Goal: Use online tool/utility: Utilize a website feature to perform a specific function

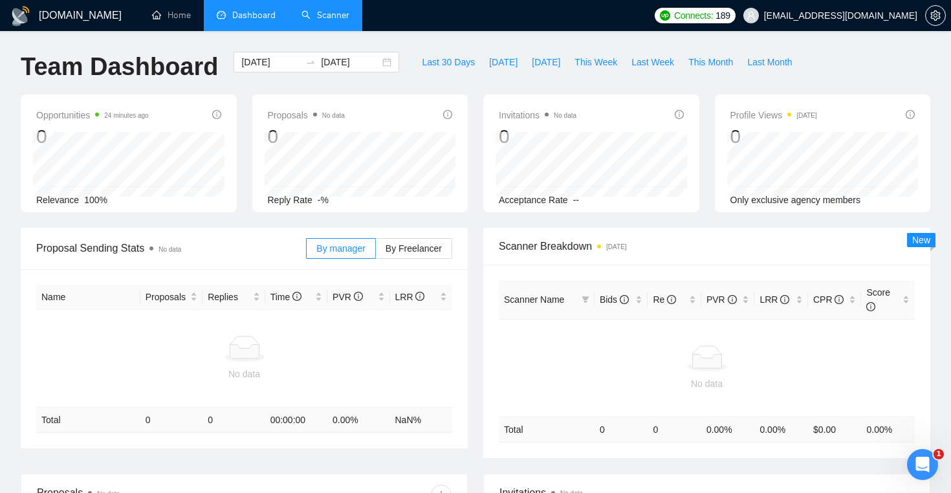
click at [312, 10] on link "Scanner" at bounding box center [325, 15] width 48 height 11
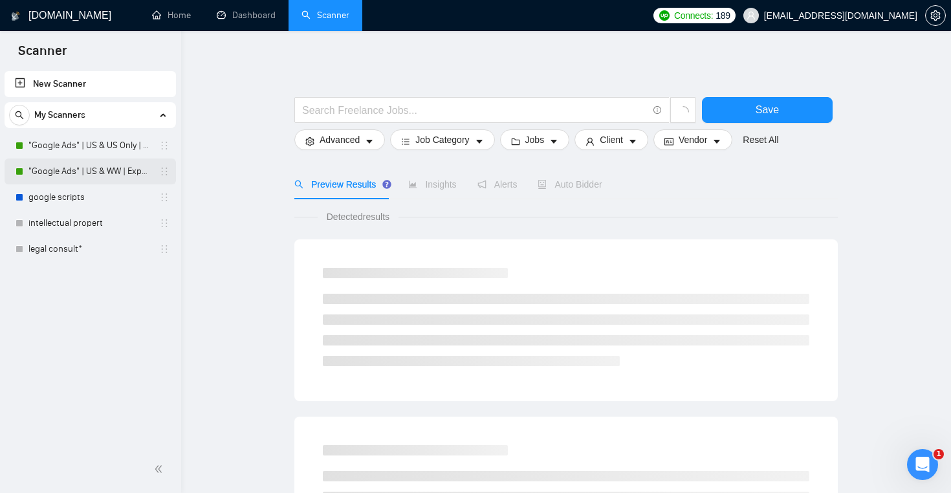
click at [69, 173] on link ""Google Ads" | US & WW | Expert" at bounding box center [89, 171] width 123 height 26
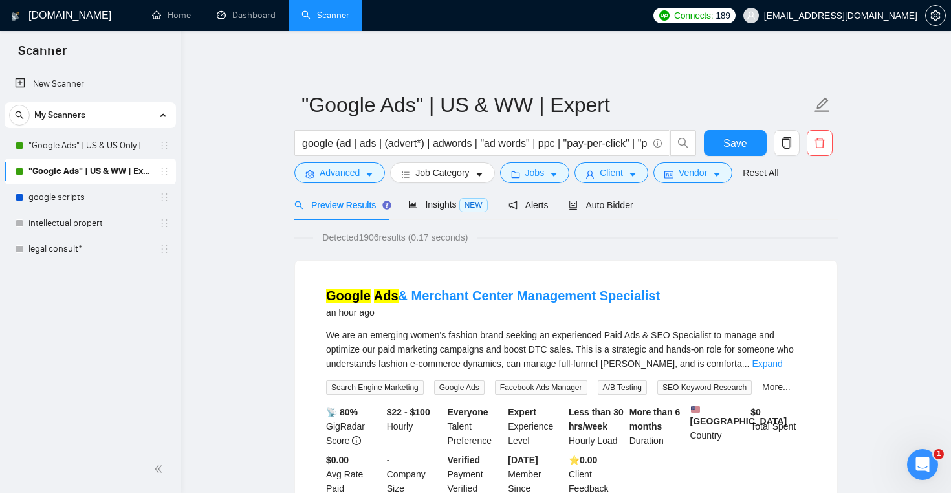
click at [103, 263] on div "New Scanner My Scanners "Google Ads" | US & US Only | Expert "Google Ads" | US …" at bounding box center [90, 257] width 181 height 377
click at [113, 250] on link "legal consult*" at bounding box center [89, 249] width 123 height 26
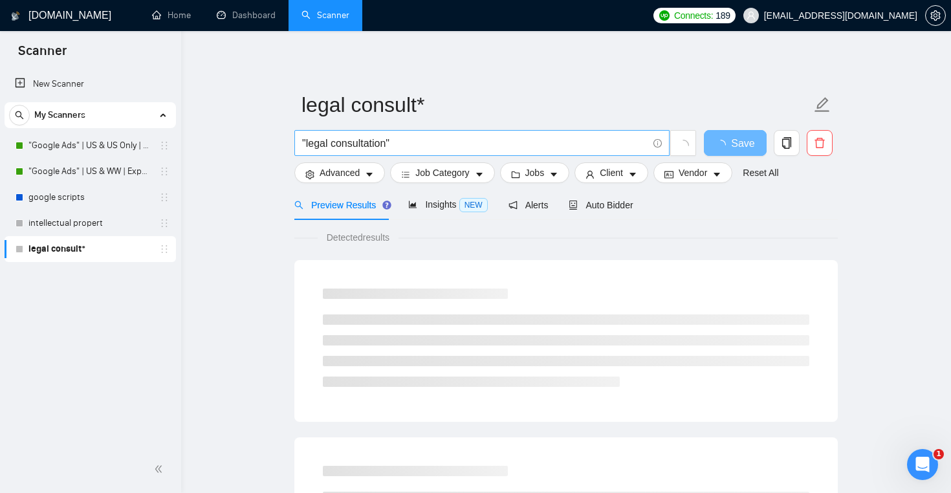
click at [366, 136] on input ""legal consultation"" at bounding box center [474, 143] width 345 height 16
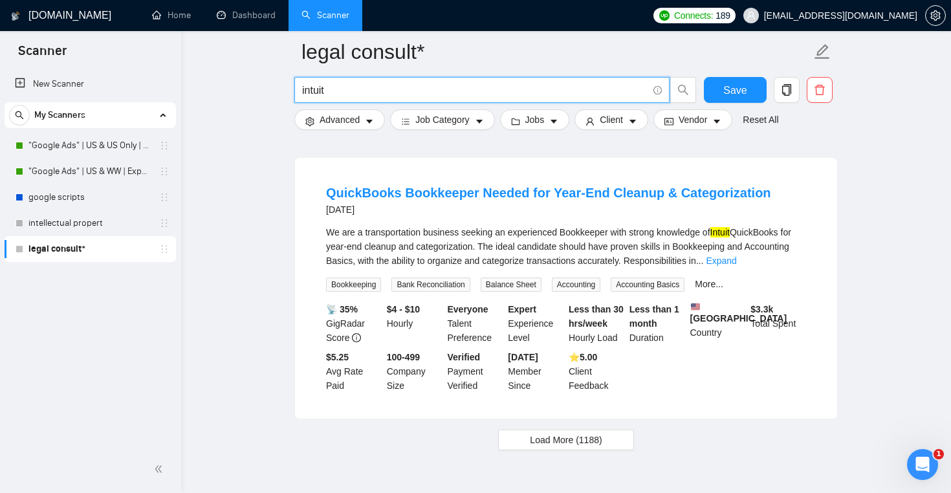
scroll to position [2704, 0]
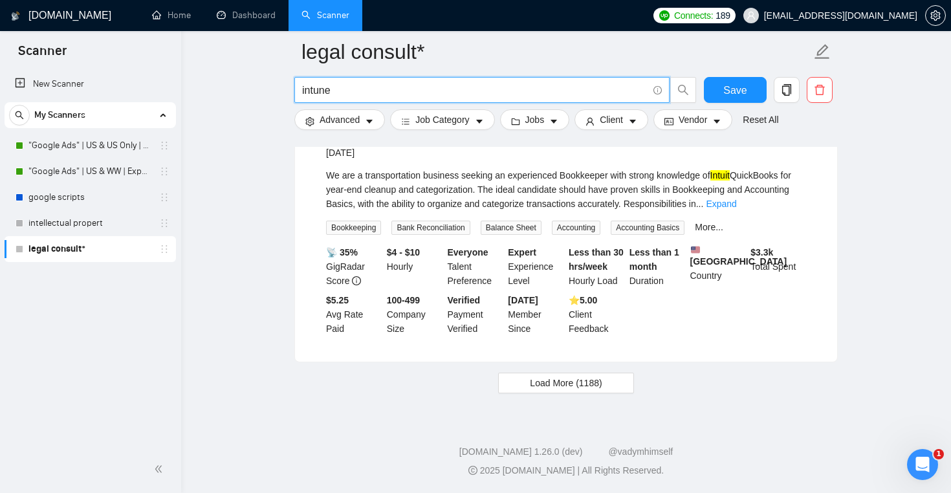
type input "intune"
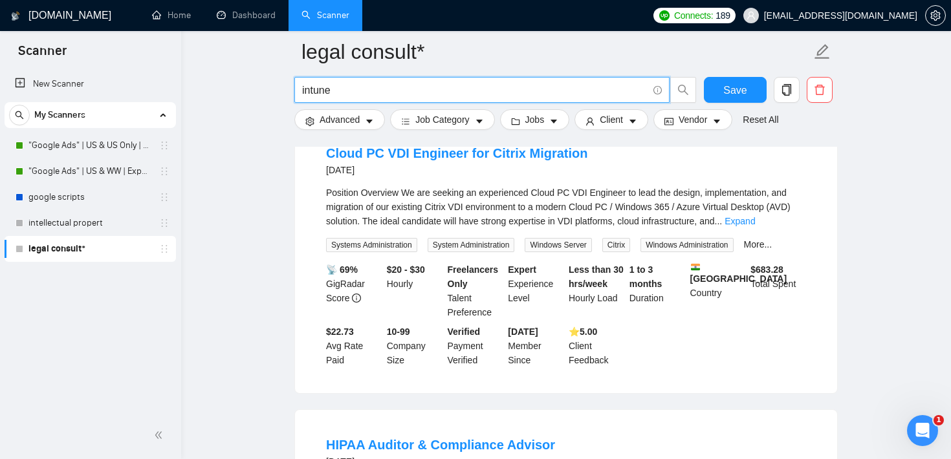
scroll to position [980, 0]
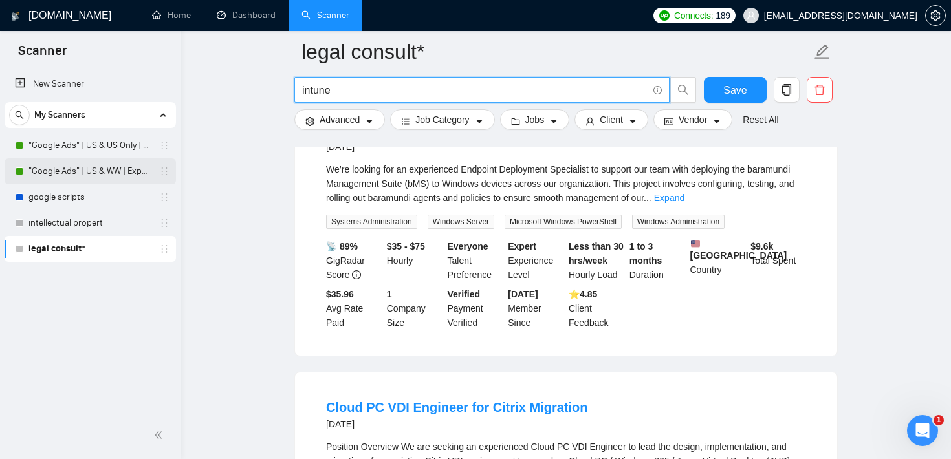
click at [113, 179] on link ""Google Ads" | US & WW | Expert" at bounding box center [89, 171] width 123 height 26
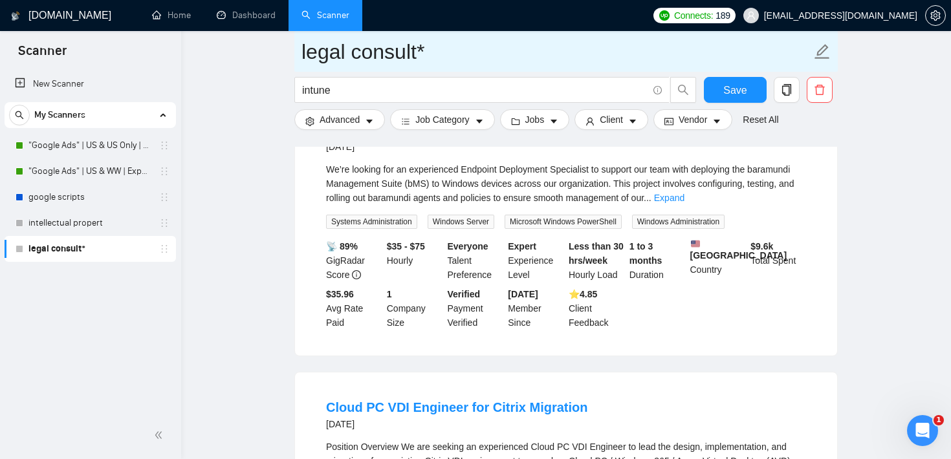
scroll to position [13, 0]
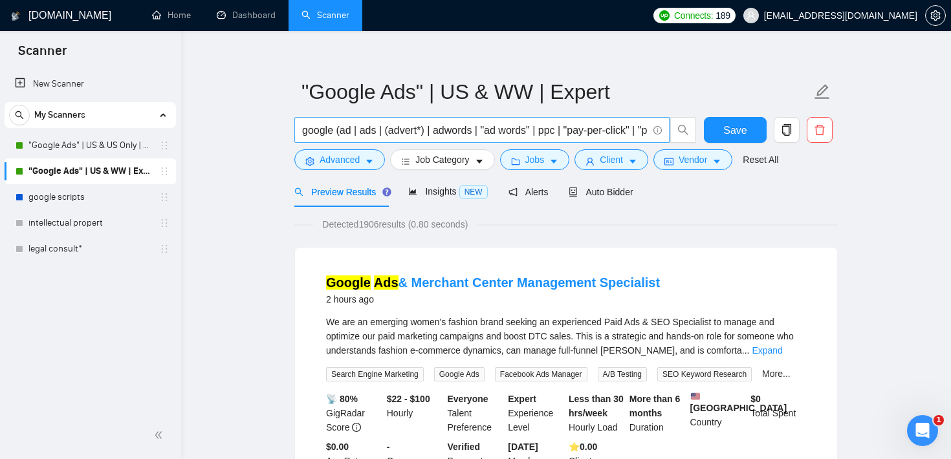
click at [448, 127] on input "google (ad | ads | (advert*) | adwords | "ad words" | ppc | "pay-per-click" | "…" at bounding box center [474, 130] width 345 height 16
click at [545, 166] on span "Jobs" at bounding box center [534, 160] width 19 height 14
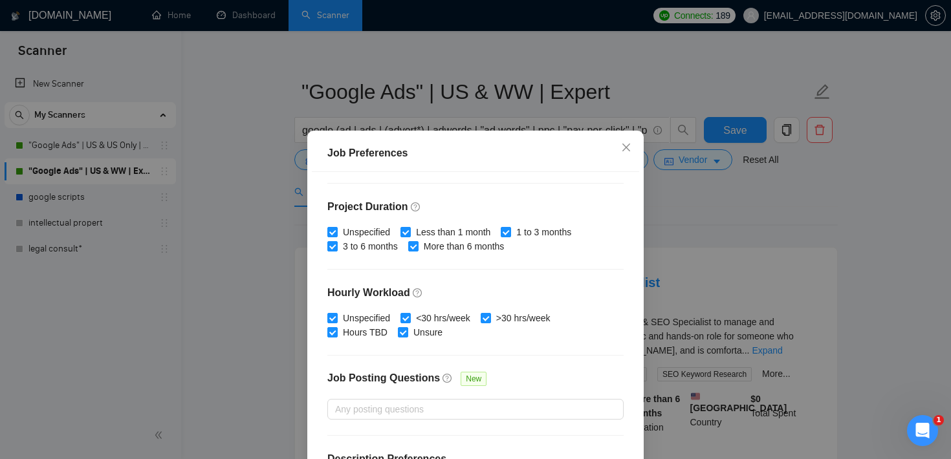
scroll to position [365, 0]
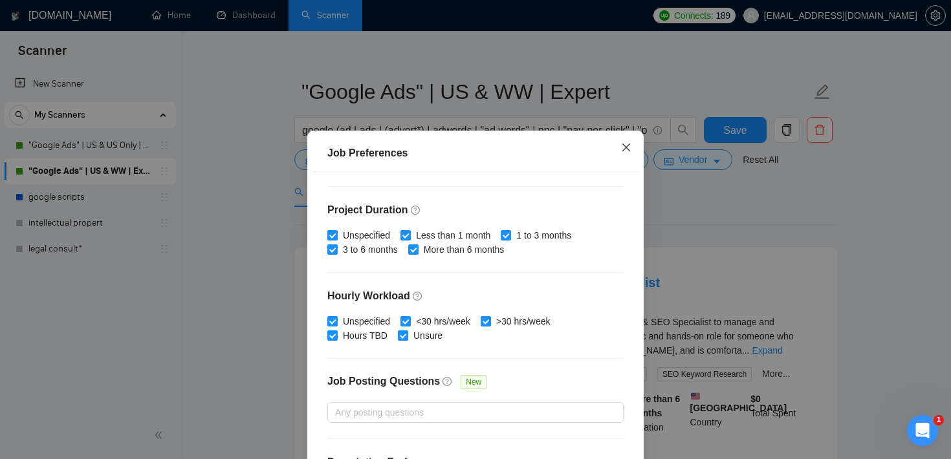
click at [624, 140] on span "Close" at bounding box center [626, 148] width 35 height 35
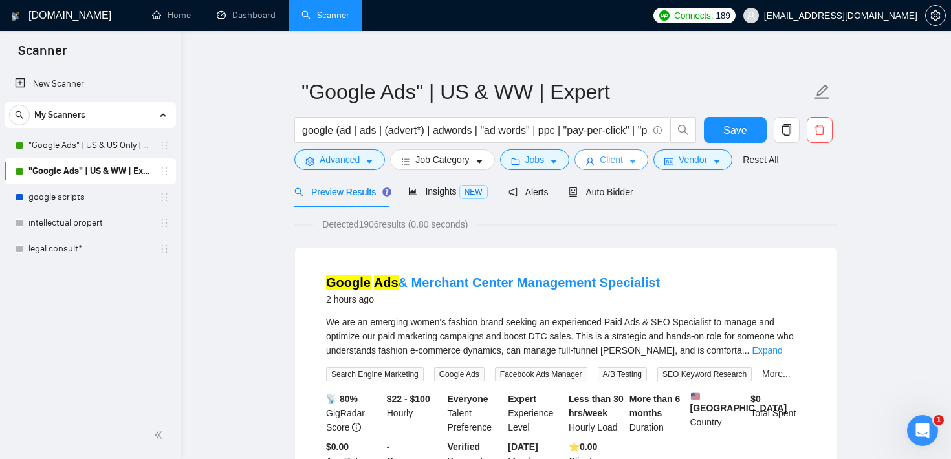
click at [605, 158] on span "Client" at bounding box center [611, 160] width 23 height 14
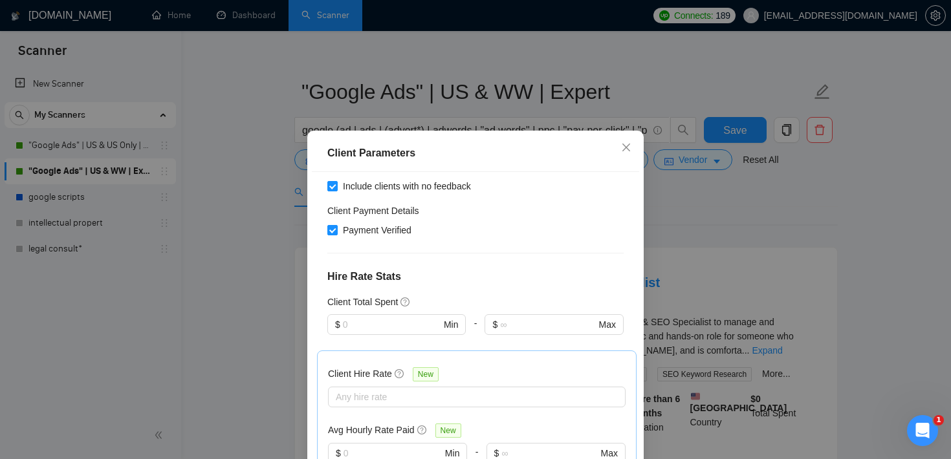
scroll to position [232, 0]
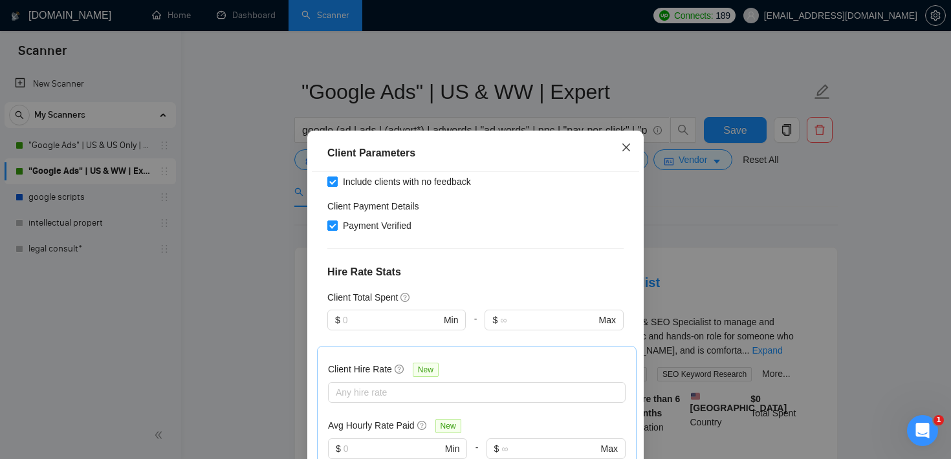
click at [625, 147] on icon "close" at bounding box center [626, 148] width 8 height 8
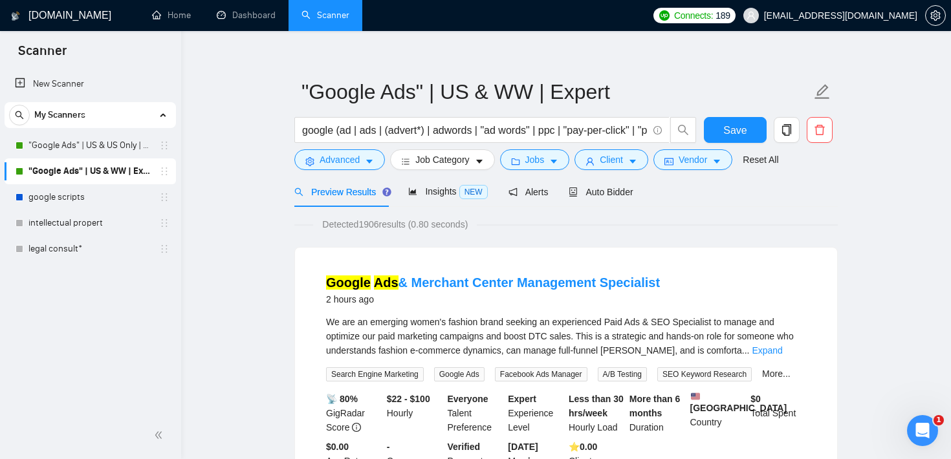
drag, startPoint x: 362, startPoint y: 223, endPoint x: 415, endPoint y: 225, distance: 52.4
click at [415, 225] on span "Detected 1906 results (0.80 seconds)" at bounding box center [395, 224] width 164 height 14
click at [528, 158] on span "Jobs" at bounding box center [534, 160] width 19 height 14
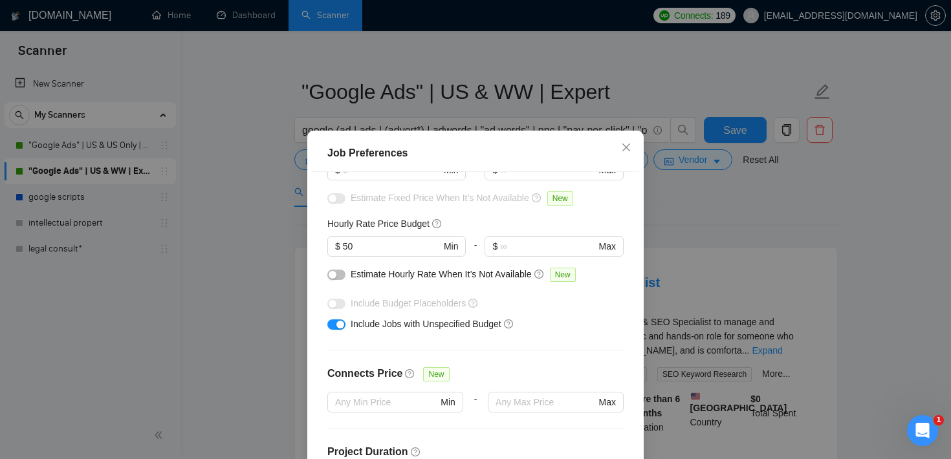
scroll to position [0, 0]
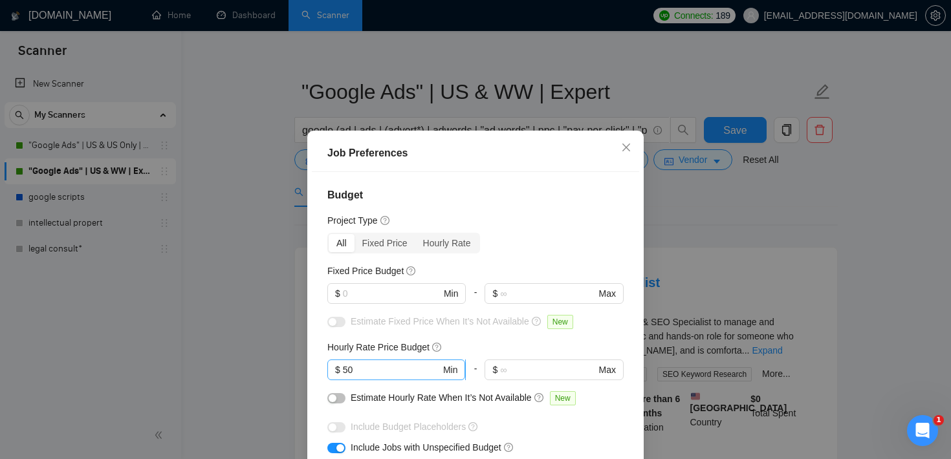
click at [354, 366] on input "50" at bounding box center [392, 370] width 98 height 14
type input "5"
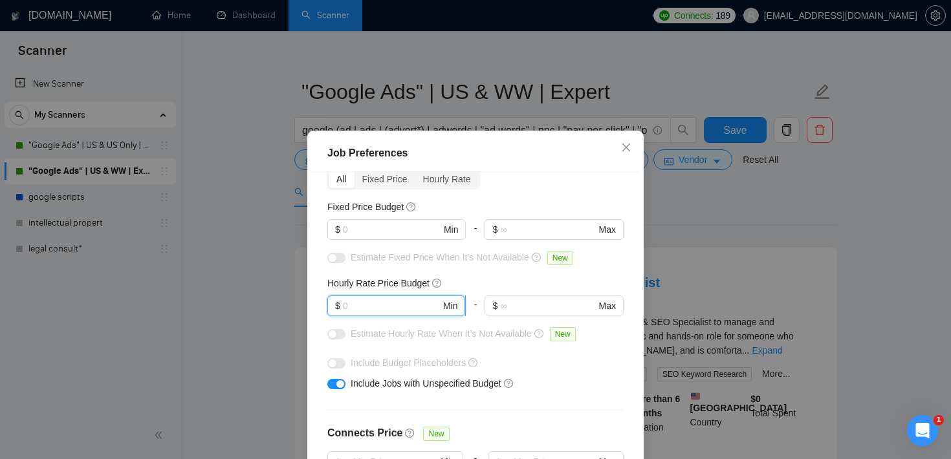
scroll to position [76, 0]
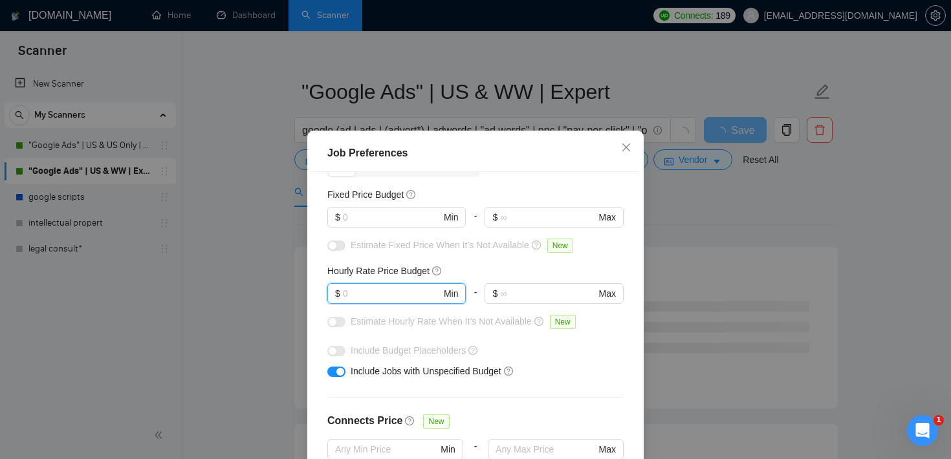
click at [338, 370] on div "button" at bounding box center [340, 372] width 8 height 8
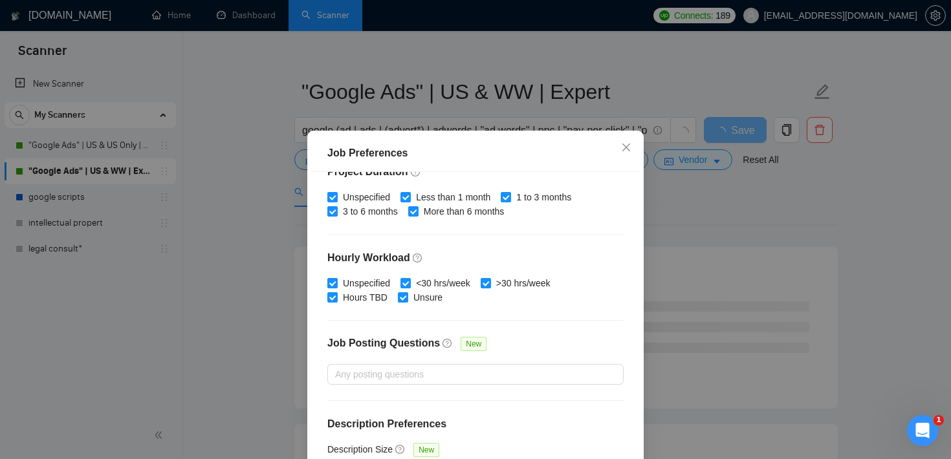
scroll to position [407, 0]
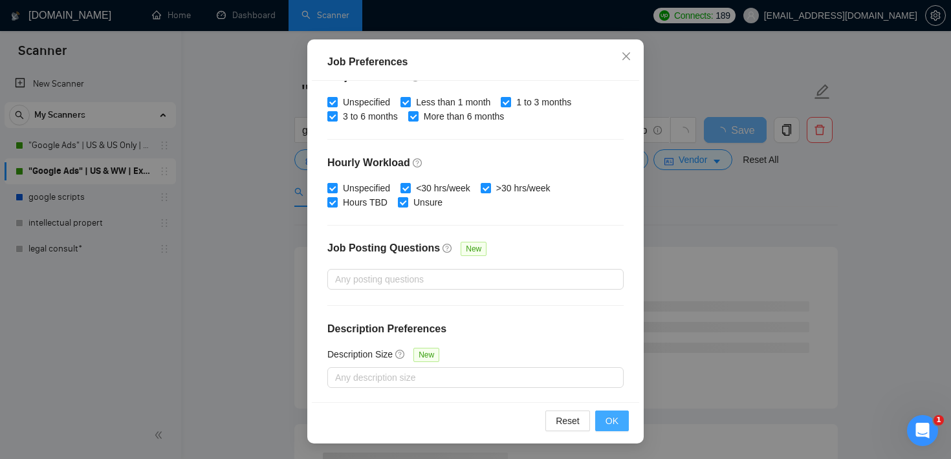
click at [611, 422] on span "OK" at bounding box center [611, 421] width 13 height 14
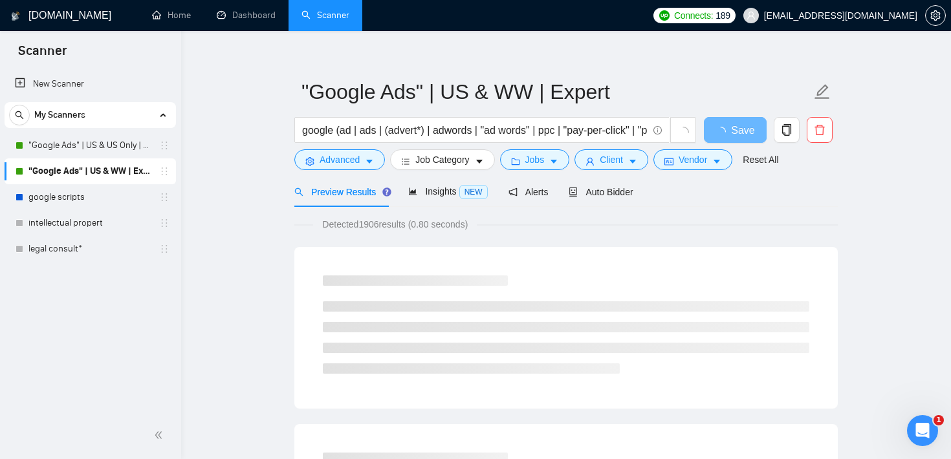
drag, startPoint x: 365, startPoint y: 226, endPoint x: 390, endPoint y: 224, distance: 25.3
click at [390, 224] on span "Detected 1906 results (0.80 seconds)" at bounding box center [395, 224] width 164 height 14
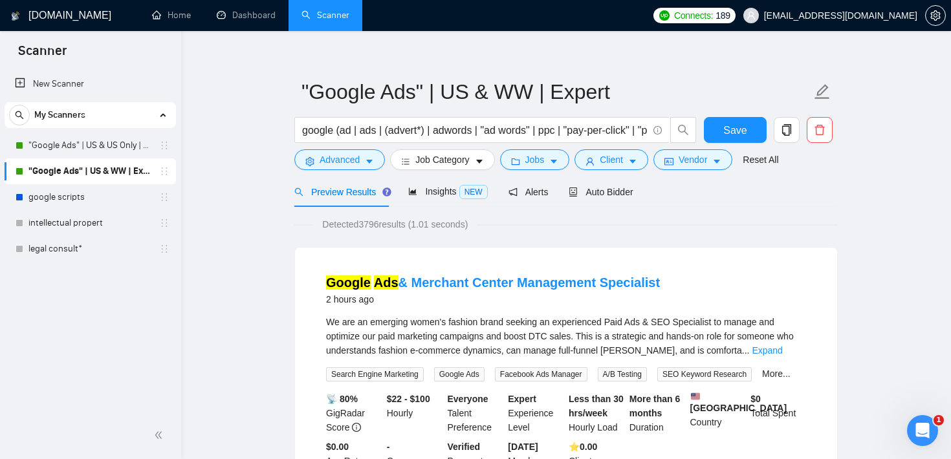
drag, startPoint x: 361, startPoint y: 227, endPoint x: 416, endPoint y: 228, distance: 55.0
click at [416, 228] on span "Detected 3796 results (1.01 seconds)" at bounding box center [395, 224] width 164 height 14
click at [456, 188] on span "Insights NEW" at bounding box center [447, 191] width 79 height 10
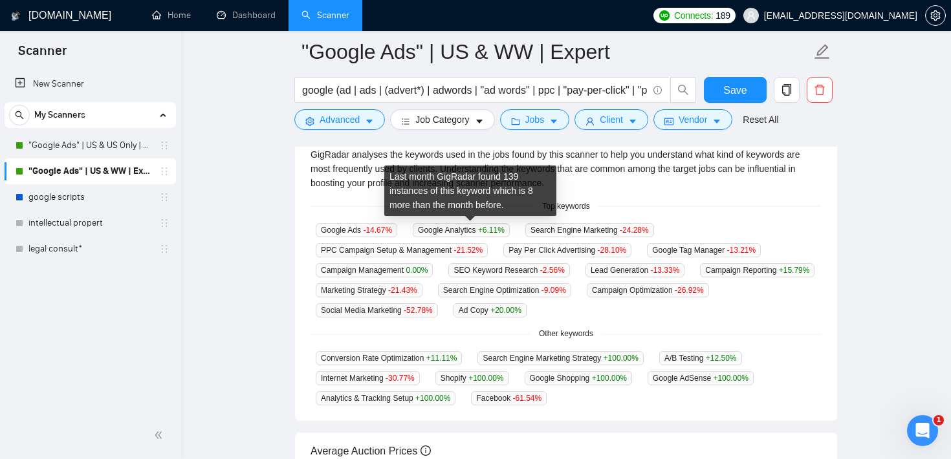
scroll to position [300, 0]
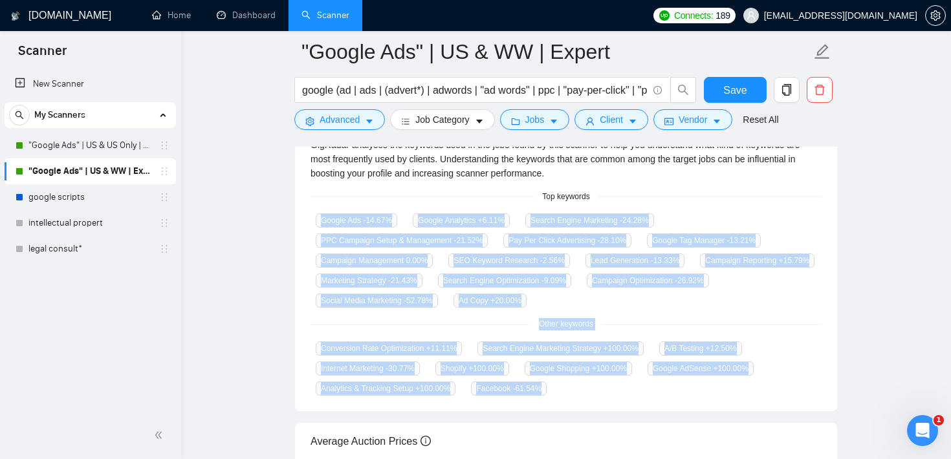
drag, startPoint x: 572, startPoint y: 384, endPoint x: 302, endPoint y: 219, distance: 316.7
click at [302, 219] on div "GigRadar analyses the keywords used in the jobs found by this scanner to help y…" at bounding box center [566, 267] width 542 height 290
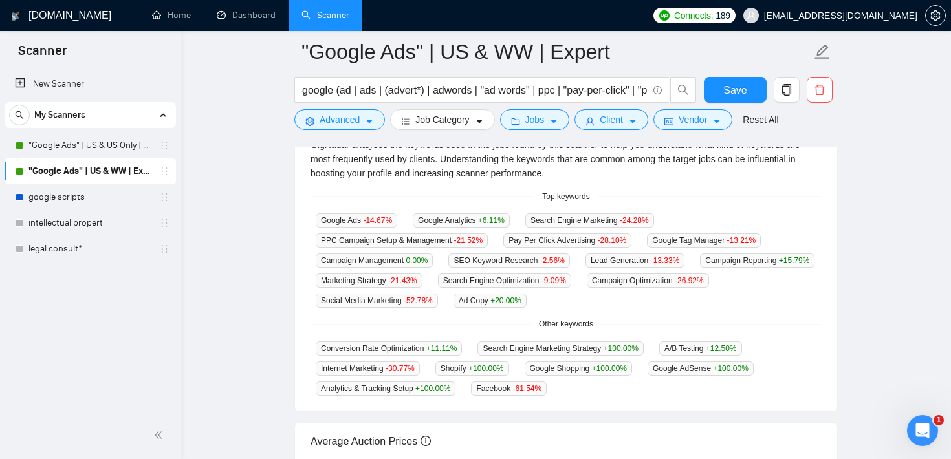
click at [272, 220] on main ""Google Ads" | US & WW | Expert google (ad | ads | (advert*) | adwords | "ad wo…" at bounding box center [566, 211] width 728 height 918
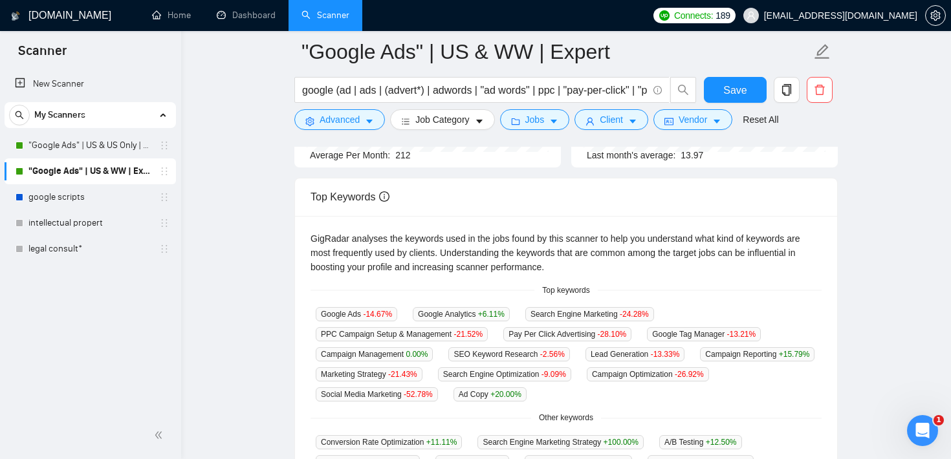
scroll to position [0, 0]
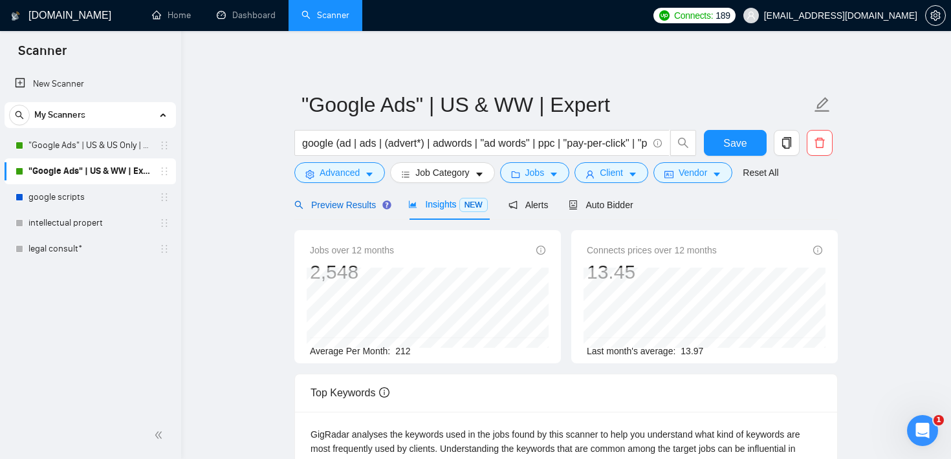
click at [345, 202] on span "Preview Results" at bounding box center [340, 205] width 93 height 10
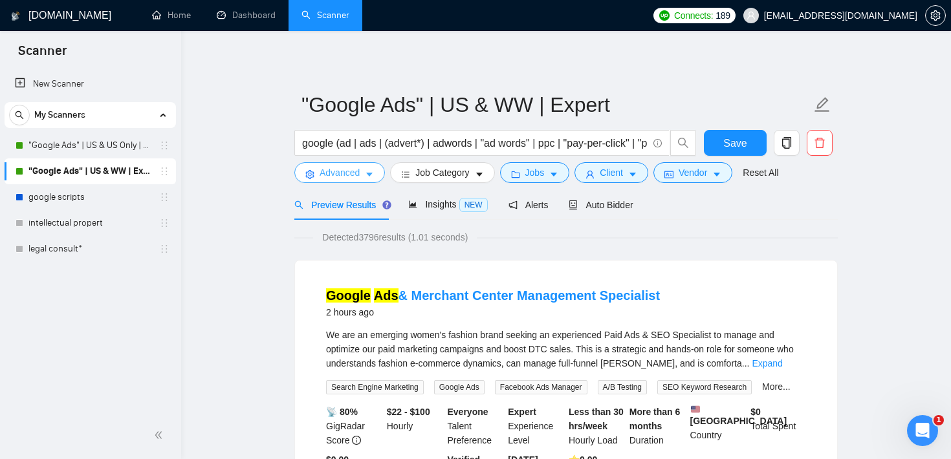
click at [353, 174] on span "Advanced" at bounding box center [340, 173] width 40 height 14
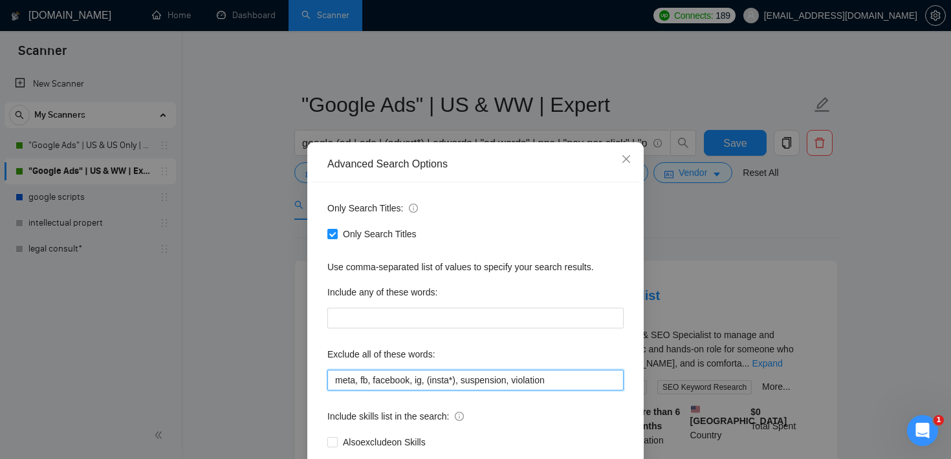
click at [420, 380] on input "meta, fb, facebook, ig, (insta*), suspension, violation" at bounding box center [475, 380] width 296 height 21
click at [626, 156] on icon "close" at bounding box center [626, 159] width 10 height 10
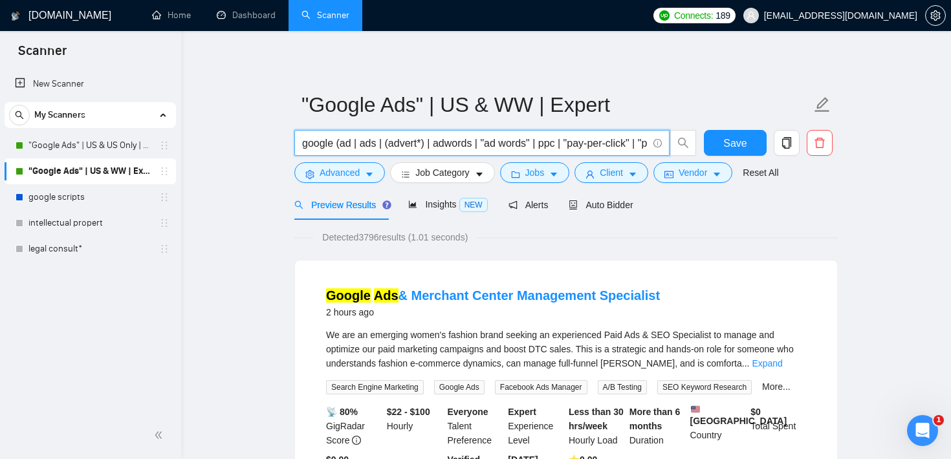
click at [390, 142] on input "google (ad | ads | (advert*) | adwords | "ad words" | ppc | "pay-per-click" | "…" at bounding box center [474, 143] width 345 height 16
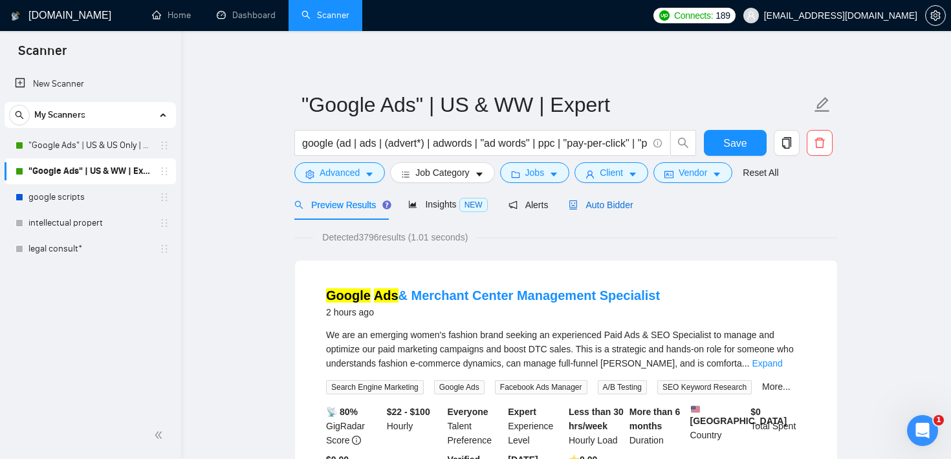
click at [601, 206] on span "Auto Bidder" at bounding box center [601, 205] width 64 height 10
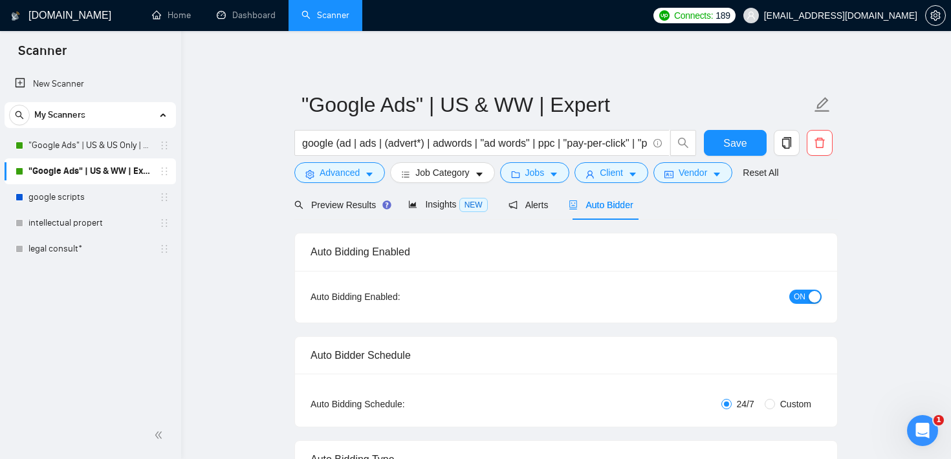
checkbox input "true"
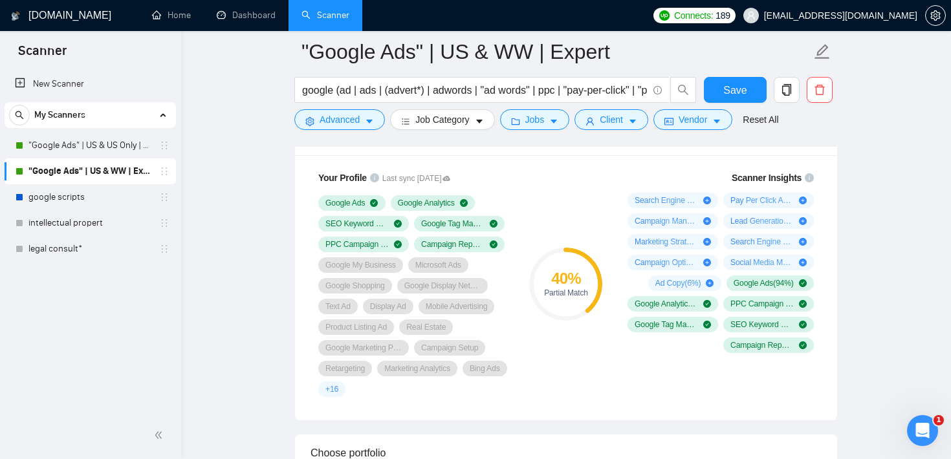
scroll to position [871, 0]
drag, startPoint x: 549, startPoint y: 274, endPoint x: 591, endPoint y: 290, distance: 44.7
click at [591, 290] on div "40 % Partial Match" at bounding box center [565, 285] width 73 height 26
click at [574, 179] on div "40 % Partial Match" at bounding box center [566, 285] width 87 height 242
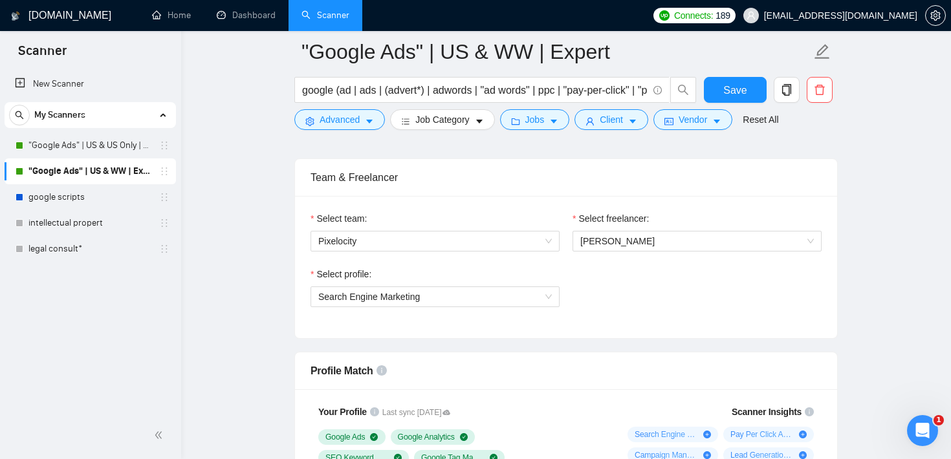
scroll to position [638, 0]
click at [643, 239] on span "[PERSON_NAME]" at bounding box center [696, 240] width 233 height 19
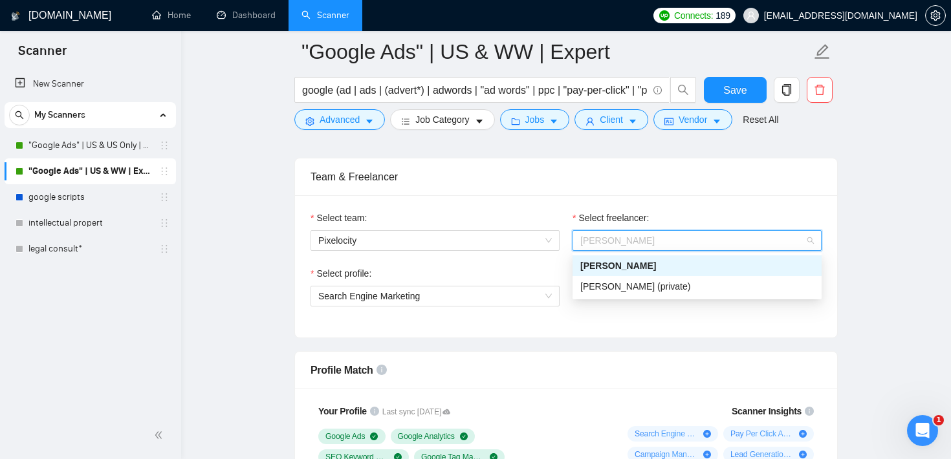
click at [629, 180] on div "Team & Freelancer" at bounding box center [565, 176] width 511 height 37
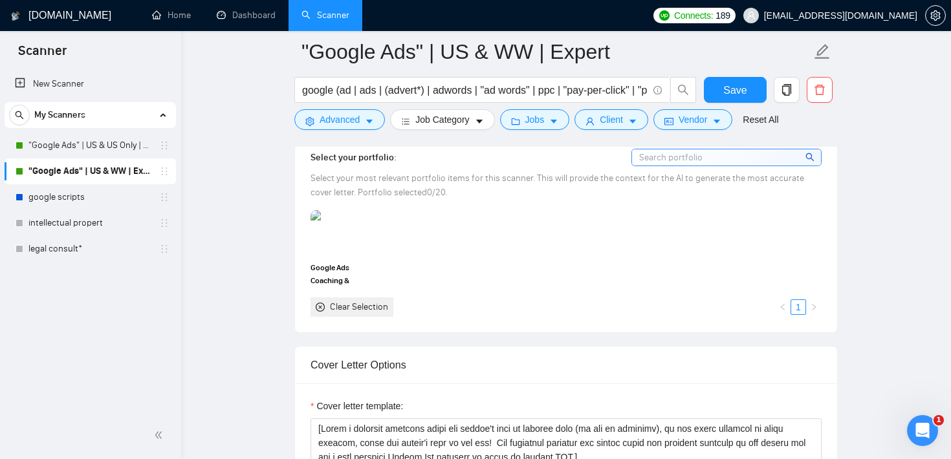
scroll to position [1196, 0]
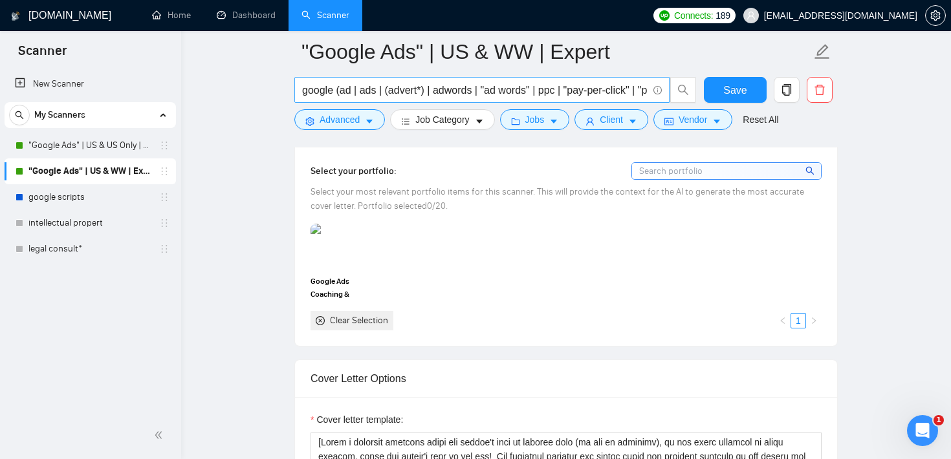
click at [360, 89] on input "google (ad | ads | (advert*) | adwords | "ad words" | ppc | "pay-per-click" | "…" at bounding box center [474, 90] width 345 height 16
click at [686, 174] on input at bounding box center [726, 171] width 189 height 16
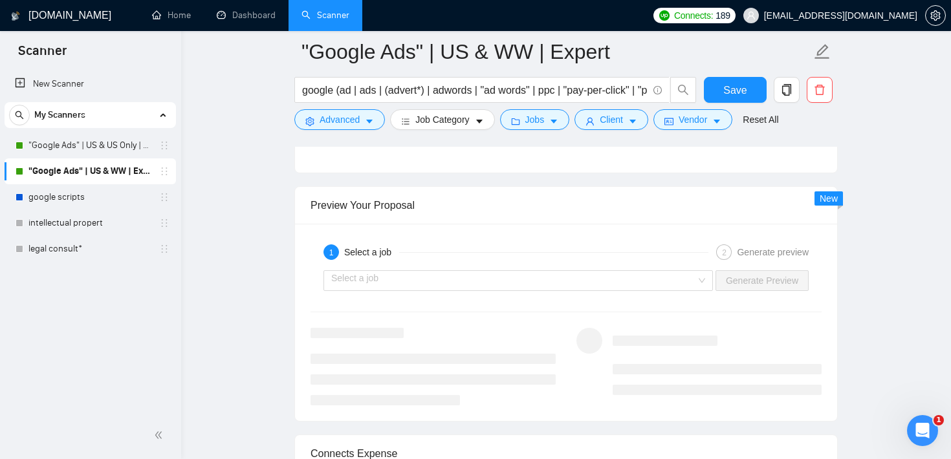
scroll to position [2465, 0]
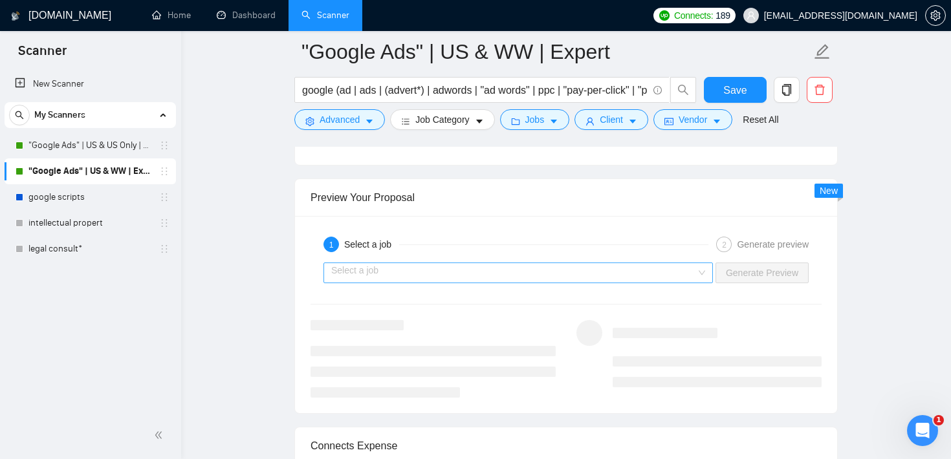
click at [532, 264] on input "search" at bounding box center [513, 272] width 365 height 19
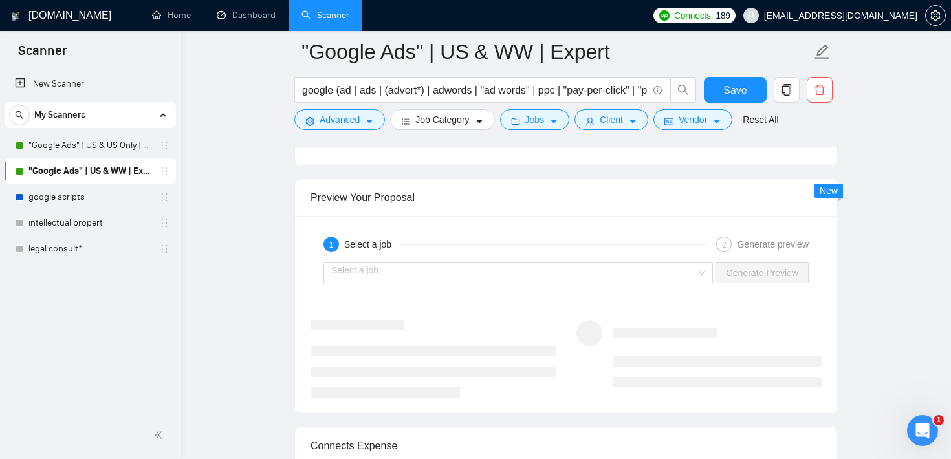
click at [919, 435] on icon "Open Intercom Messenger" at bounding box center [920, 428] width 21 height 21
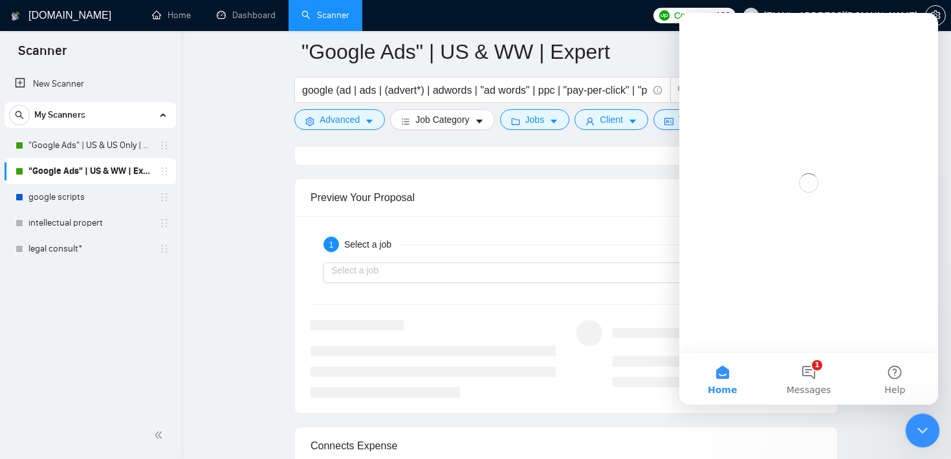
scroll to position [0, 0]
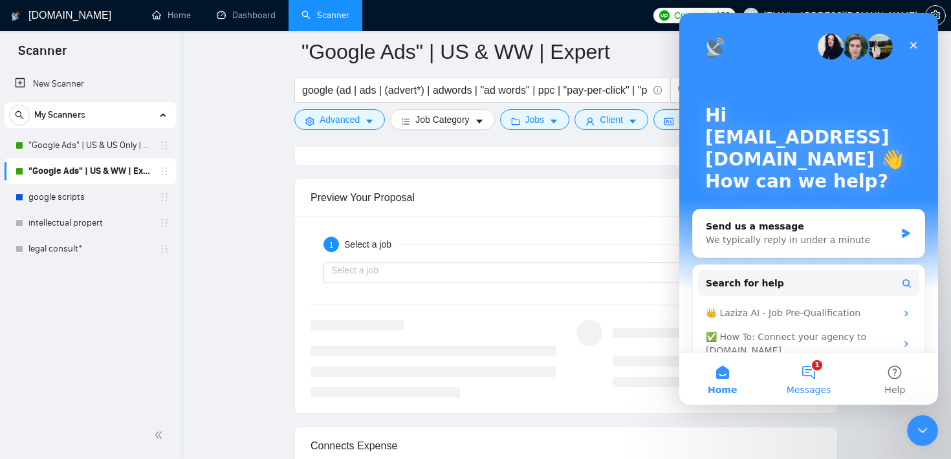
click at [804, 374] on button "1 Messages" at bounding box center [808, 379] width 86 height 52
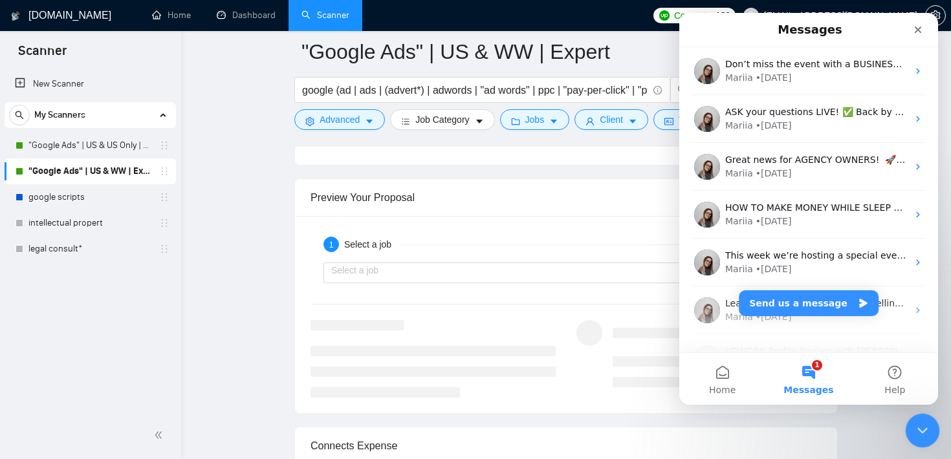
click at [915, 420] on div "Close Intercom Messenger" at bounding box center [920, 428] width 31 height 31
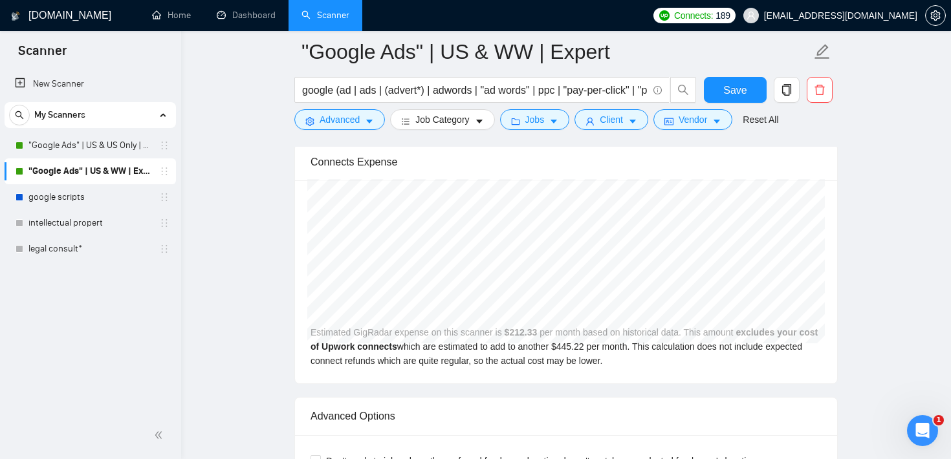
scroll to position [2751, 0]
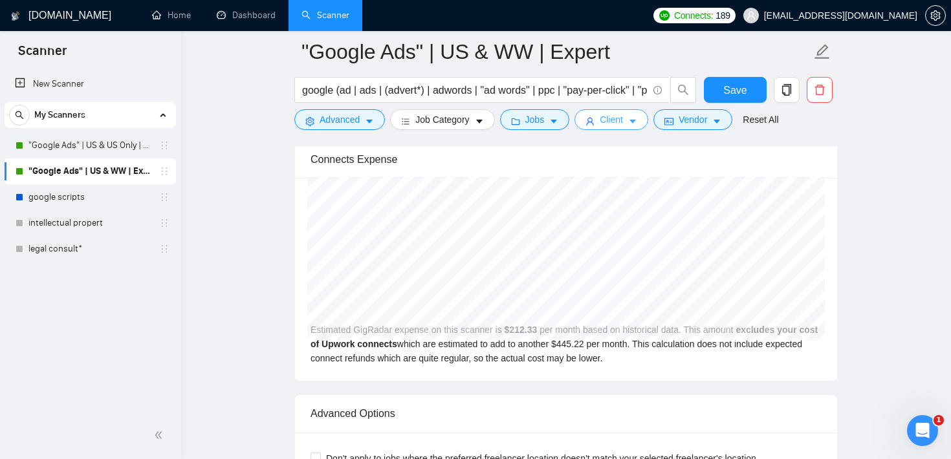
click at [623, 122] on span "Client" at bounding box center [611, 120] width 23 height 14
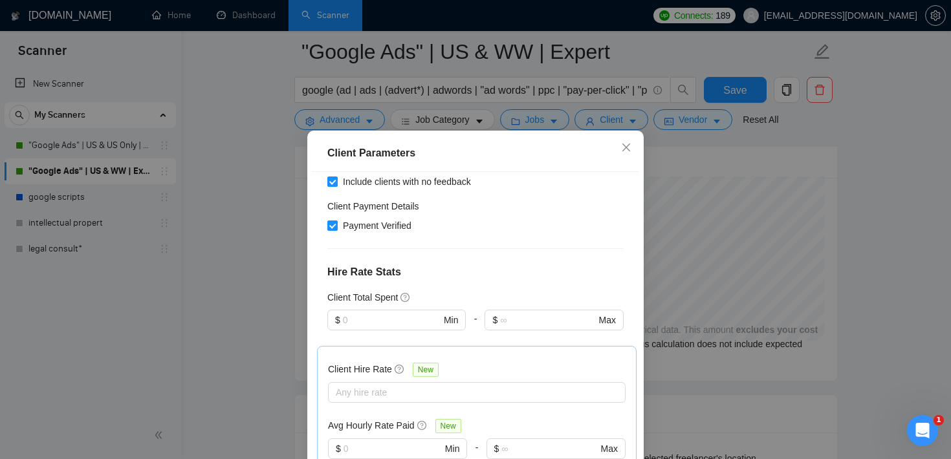
click at [904, 201] on div "Client Parameters Client Location Include Client Countries [GEOGRAPHIC_DATA] Ex…" at bounding box center [475, 229] width 951 height 459
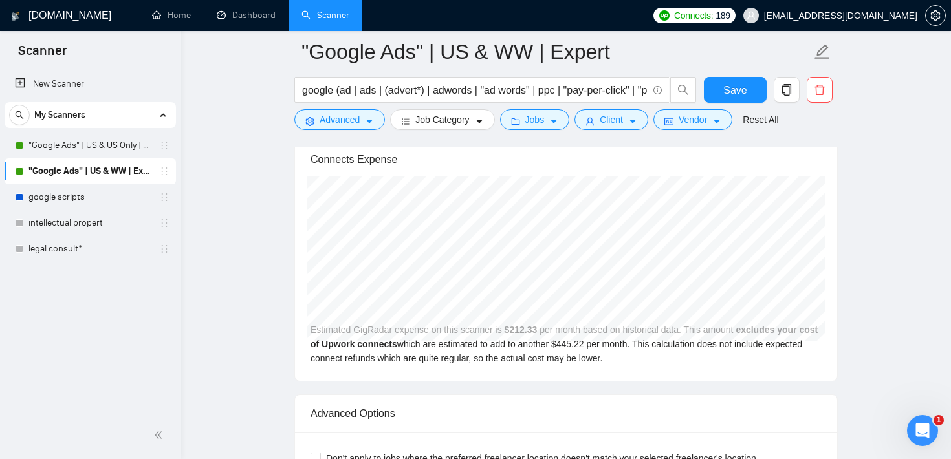
click at [162, 21] on link "Home" at bounding box center [171, 15] width 39 height 11
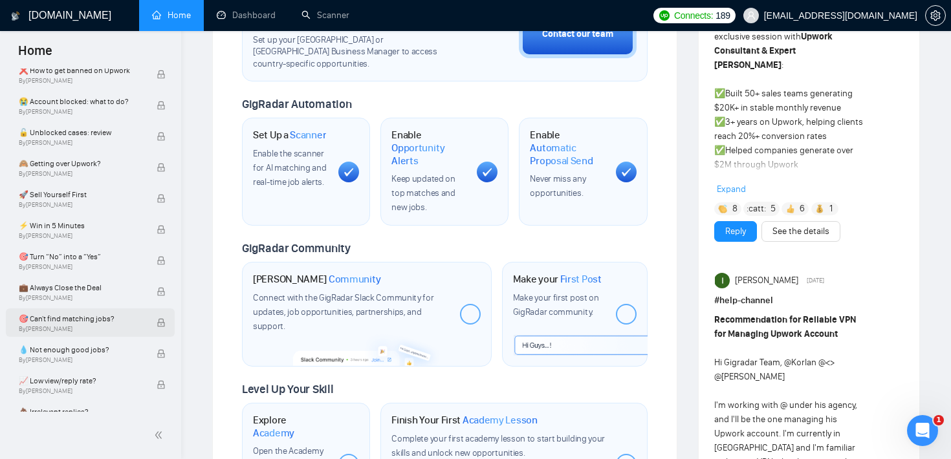
scroll to position [431, 0]
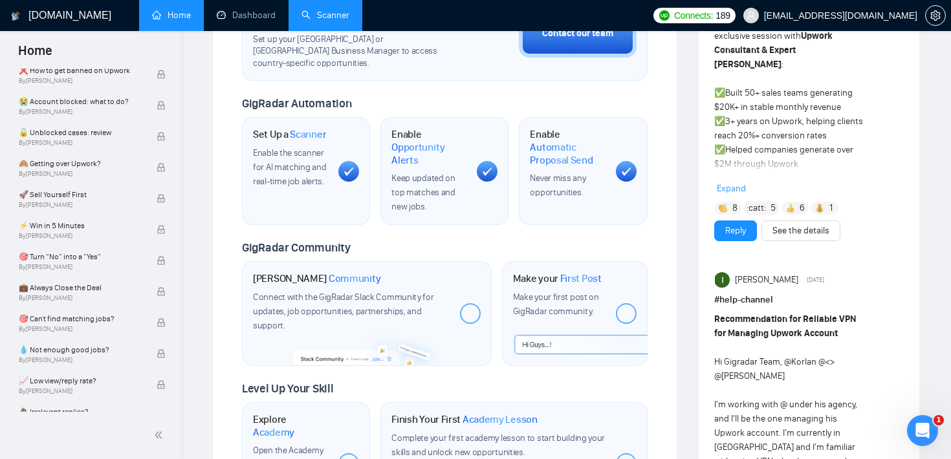
click at [331, 14] on link "Scanner" at bounding box center [325, 15] width 48 height 11
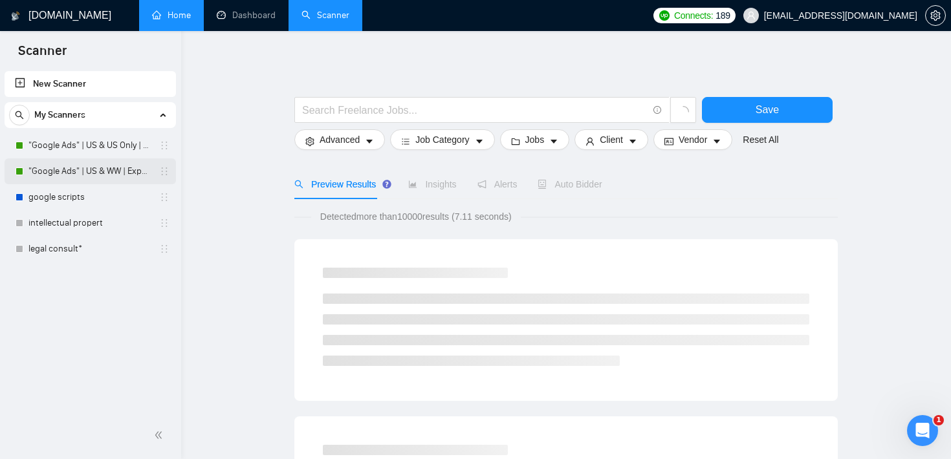
click at [108, 175] on link ""Google Ads" | US & WW | Expert" at bounding box center [89, 171] width 123 height 26
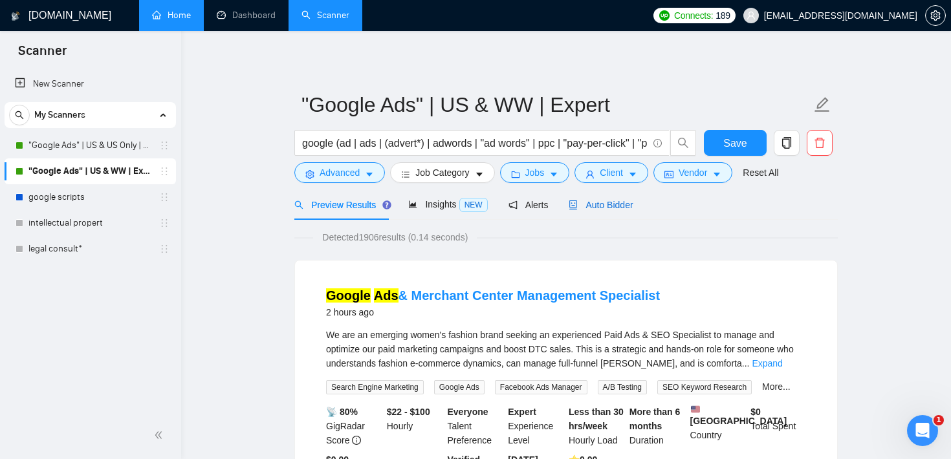
click at [594, 210] on span "Auto Bidder" at bounding box center [601, 205] width 64 height 10
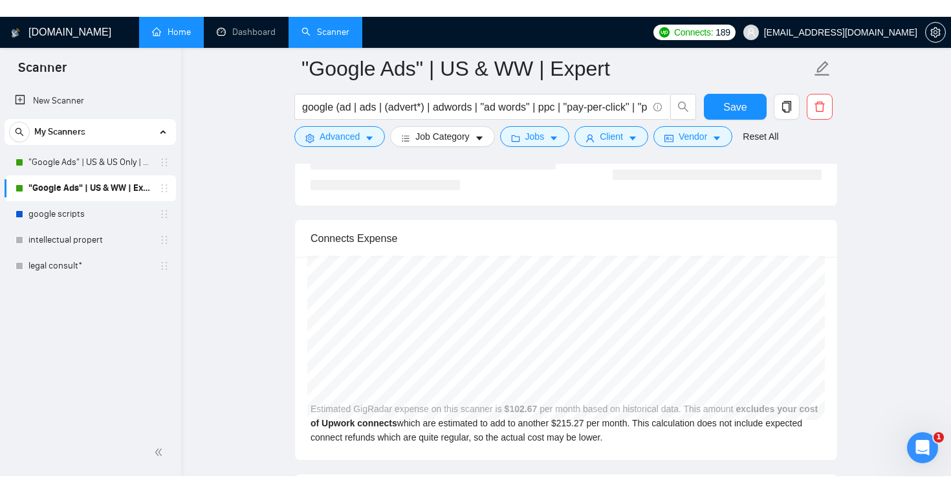
scroll to position [2700, 0]
